Goal: Task Accomplishment & Management: Manage account settings

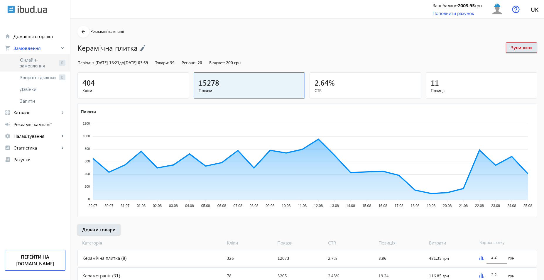
click at [44, 61] on span "Онлайн-замовлення" at bounding box center [38, 63] width 37 height 12
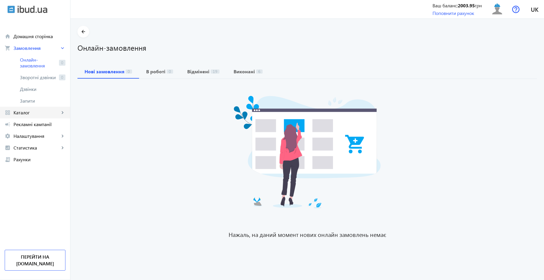
click at [47, 114] on span "Каталог" at bounding box center [36, 113] width 46 height 6
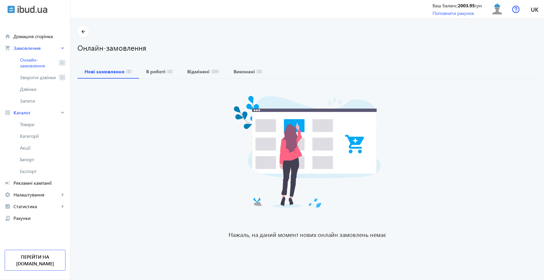
click at [37, 182] on span "Рекламні кампанії" at bounding box center [39, 183] width 52 height 6
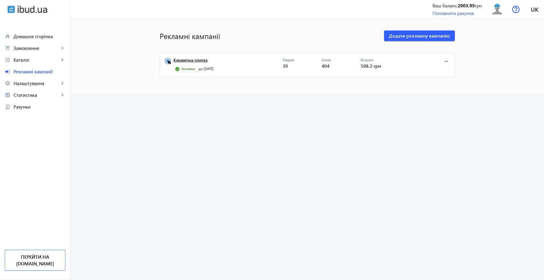
click at [183, 60] on link "Керамічна плитка" at bounding box center [227, 62] width 109 height 8
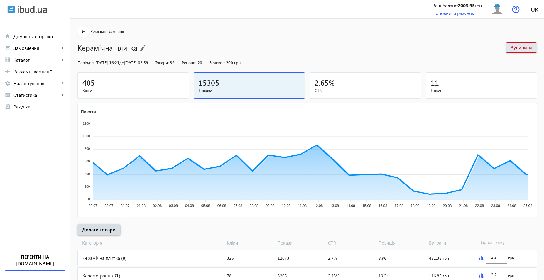
click at [101, 233] on span "Додати товари" at bounding box center [98, 229] width 33 height 6
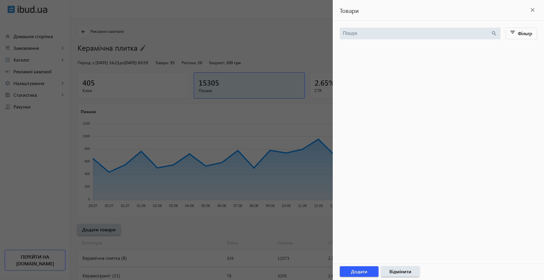
click at [101, 233] on div at bounding box center [272, 140] width 544 height 280
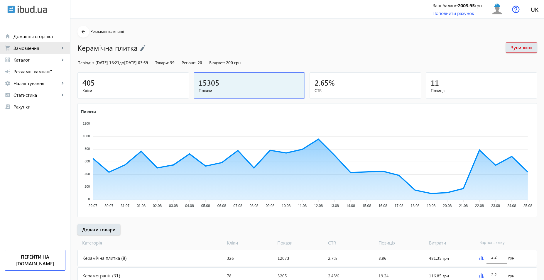
click at [24, 50] on span "Замовлення" at bounding box center [36, 48] width 46 height 6
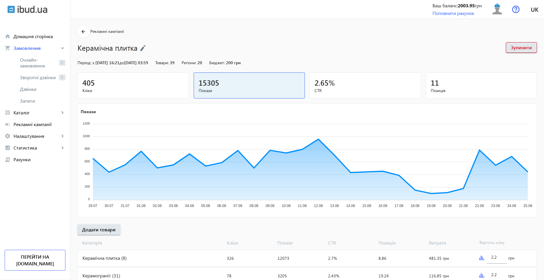
click at [35, 70] on link "Онлайн-замовлення 0" at bounding box center [35, 63] width 70 height 18
